Goal: Information Seeking & Learning: Check status

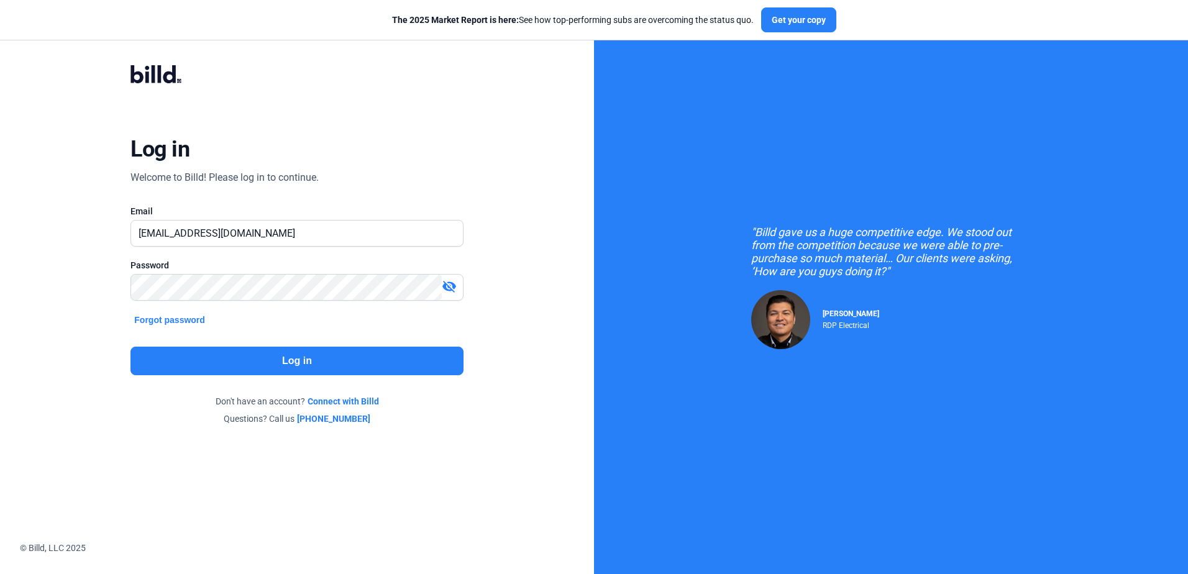
click at [225, 373] on button "Log in" at bounding box center [296, 361] width 332 height 29
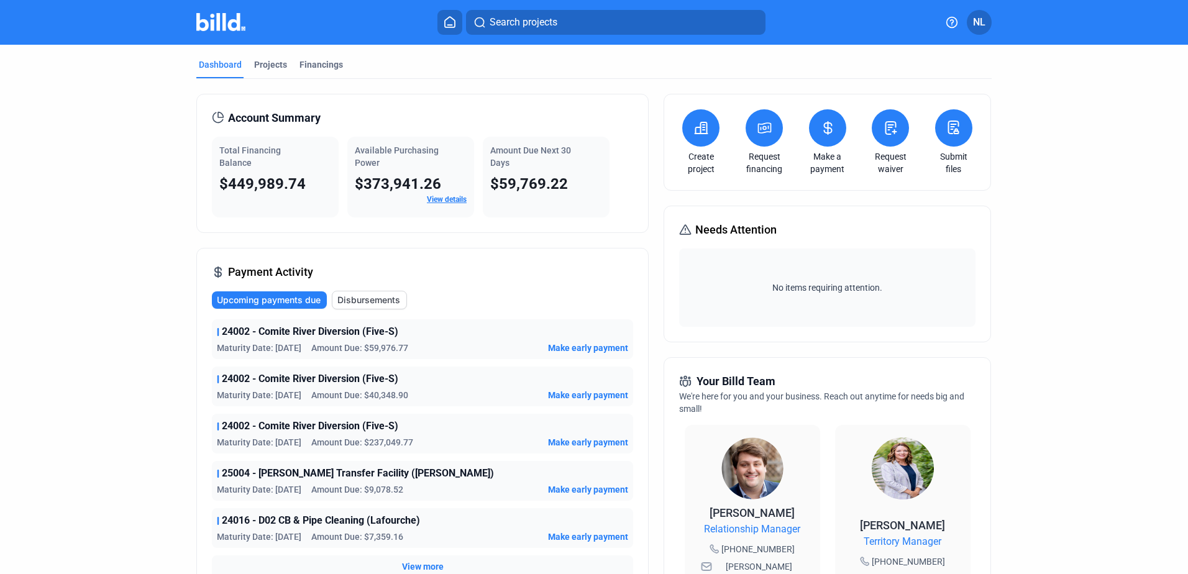
click at [432, 199] on link "View details" at bounding box center [447, 199] width 40 height 9
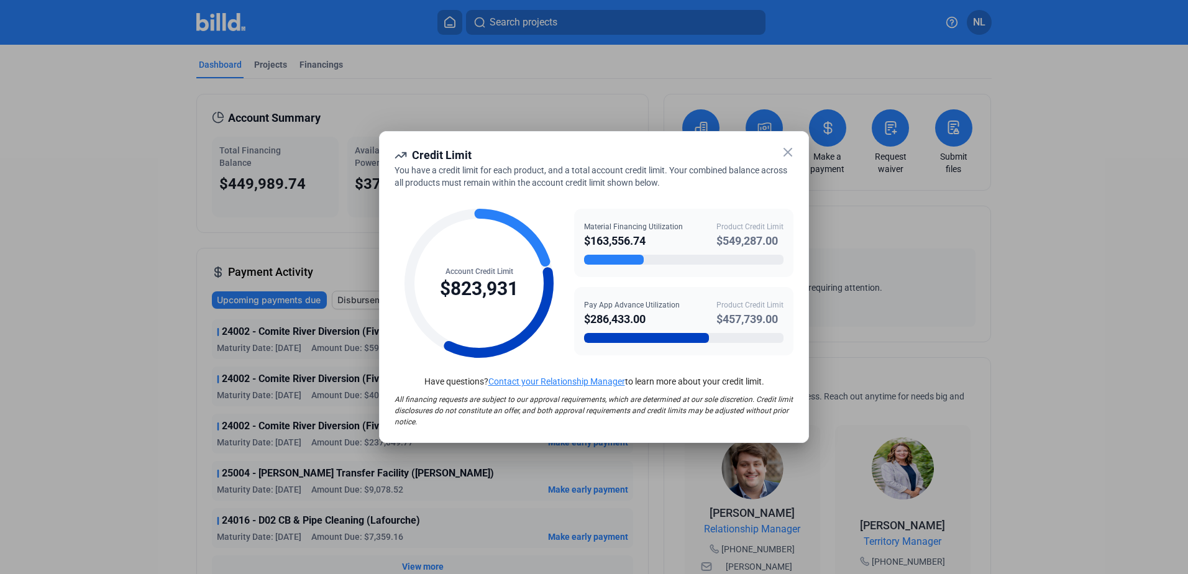
click at [786, 157] on icon at bounding box center [787, 152] width 15 height 15
